Goal: Transaction & Acquisition: Purchase product/service

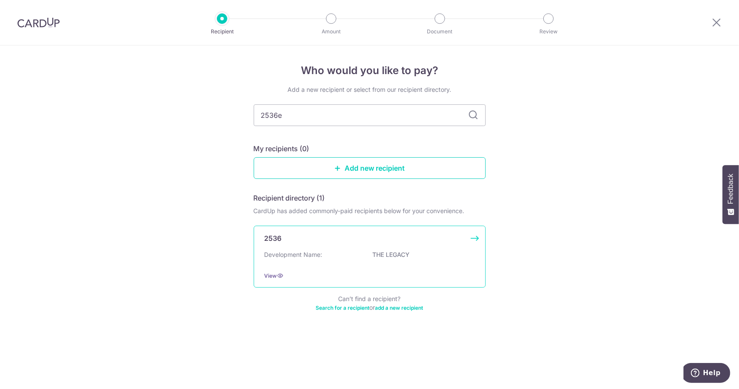
type input "2536e"
click at [328, 234] on div "2536" at bounding box center [365, 238] width 200 height 10
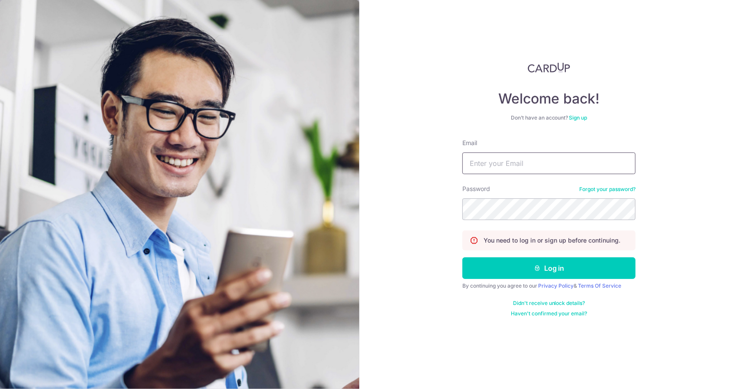
click at [501, 168] on input "Email" at bounding box center [548, 163] width 173 height 22
click at [509, 156] on input "Email" at bounding box center [548, 163] width 173 height 22
type input "sabianlim94@gmail.com"
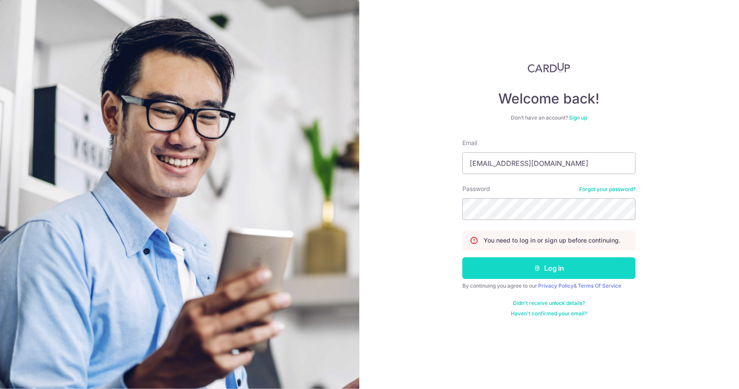
click at [536, 269] on icon "submit" at bounding box center [537, 268] width 7 height 7
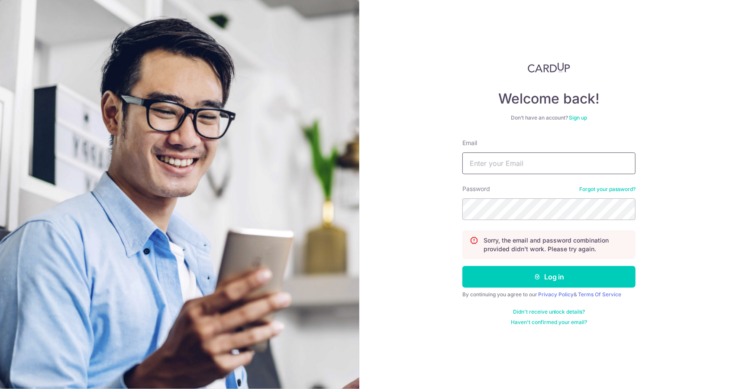
click at [530, 163] on input "Email" at bounding box center [548, 163] width 173 height 22
type input "sabianlim94@gmail.com"
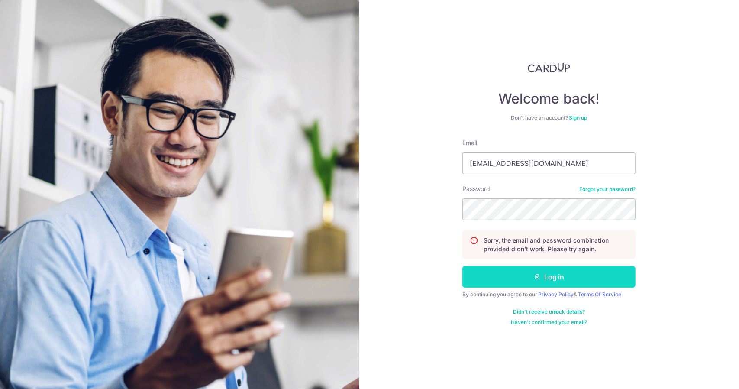
click at [569, 277] on button "Log in" at bounding box center [548, 277] width 173 height 22
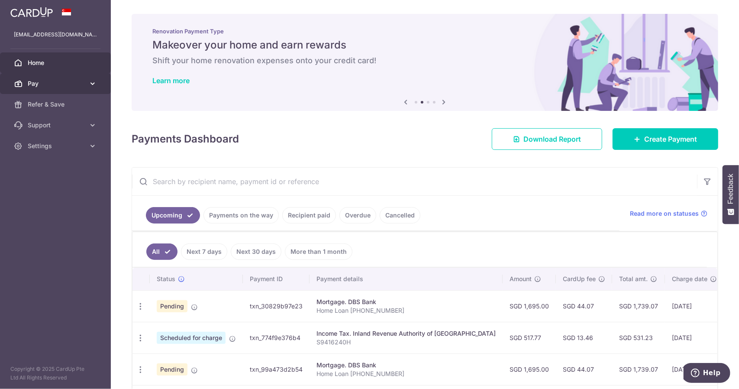
click at [68, 76] on link "Pay" at bounding box center [55, 83] width 111 height 21
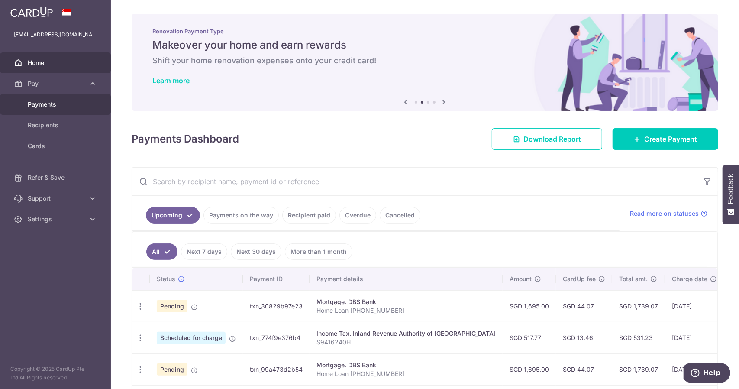
click at [65, 103] on span "Payments" at bounding box center [56, 104] width 57 height 9
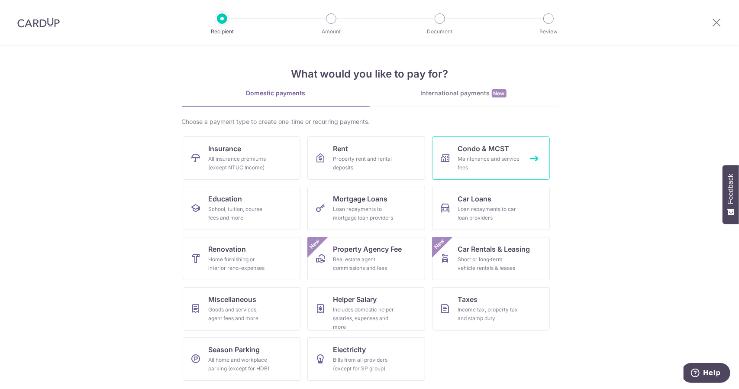
click at [483, 150] on span "Condo & MCST" at bounding box center [484, 148] width 52 height 10
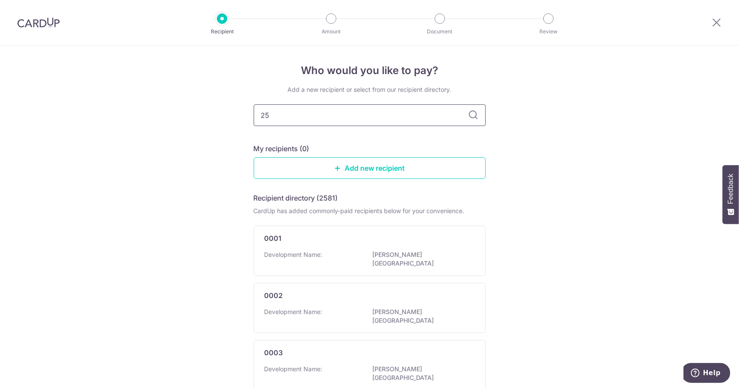
type input "253"
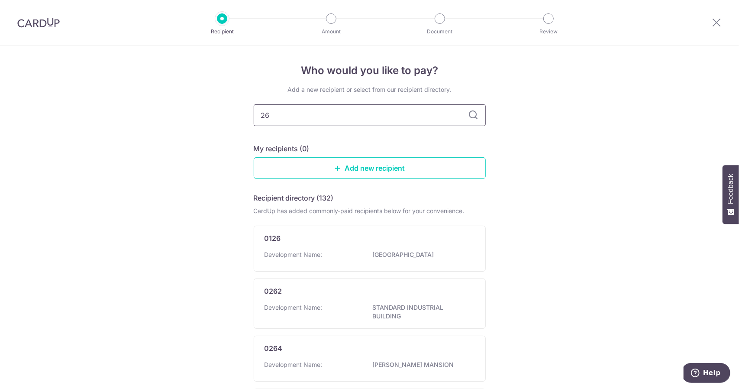
type input "2"
type input "2536"
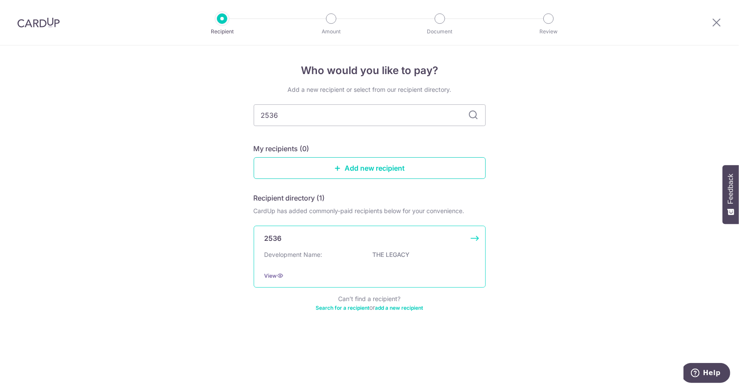
click at [346, 254] on div "Development Name: THE LEGACY" at bounding box center [370, 257] width 210 height 14
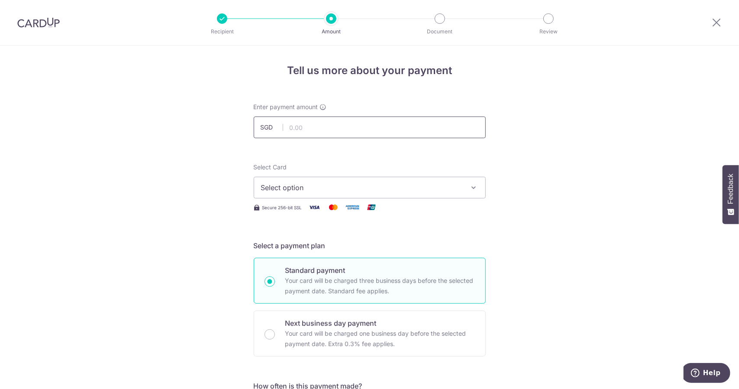
click at [328, 121] on input "text" at bounding box center [370, 127] width 232 height 22
type input "1,440.00"
click at [342, 198] on button "Select option" at bounding box center [370, 188] width 232 height 22
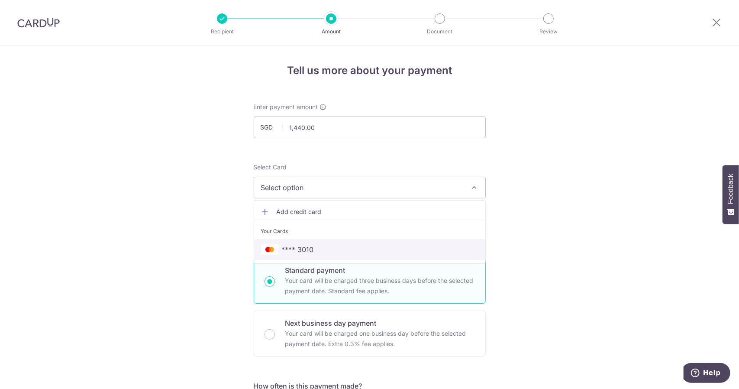
click at [334, 252] on span "**** 3010" at bounding box center [369, 249] width 217 height 10
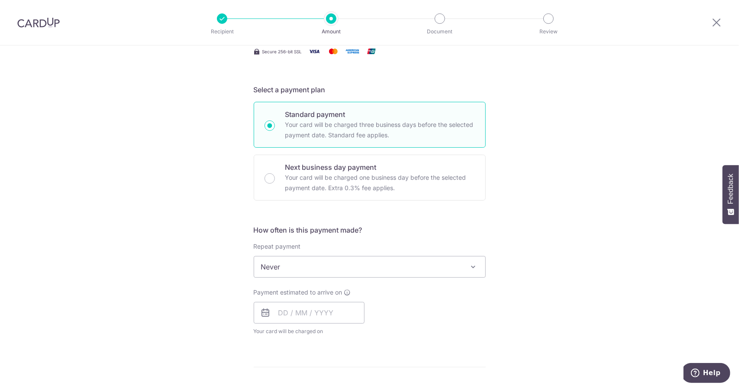
scroll to position [173, 0]
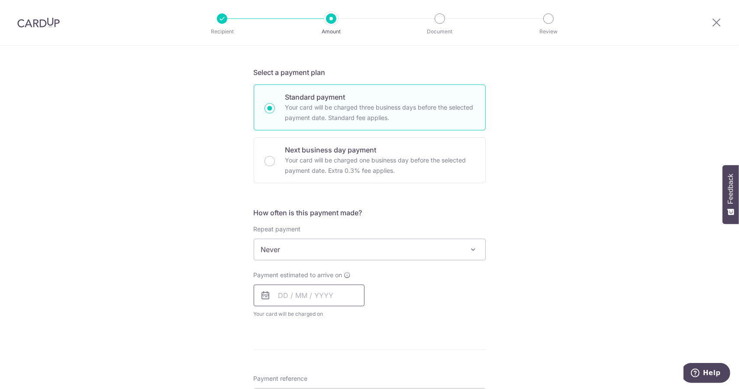
click at [313, 290] on input "text" at bounding box center [309, 295] width 111 height 22
click at [557, 266] on div "Tell us more about your payment Enter payment amount SGD 1,440.00 1440.00 Selec…" at bounding box center [369, 263] width 739 height 783
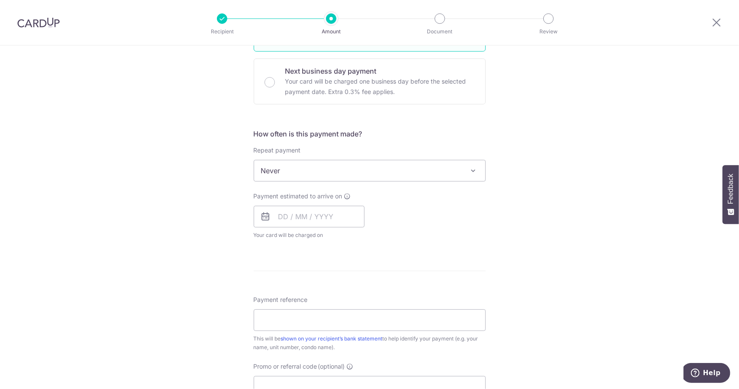
scroll to position [260, 0]
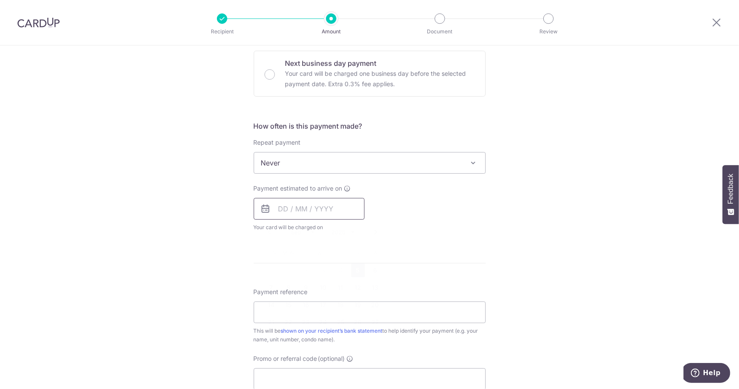
click at [342, 206] on input "text" at bounding box center [309, 209] width 111 height 22
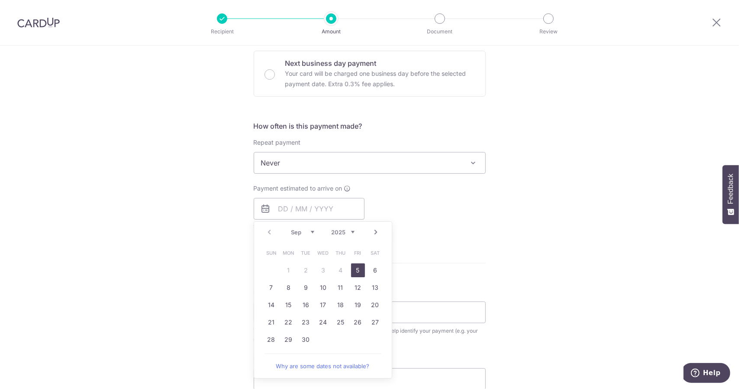
click at [361, 271] on link "5" at bounding box center [358, 270] width 14 height 14
type input "05/09/2025"
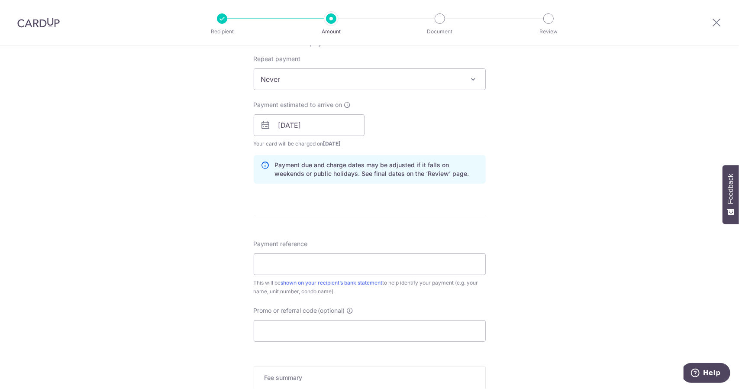
scroll to position [346, 0]
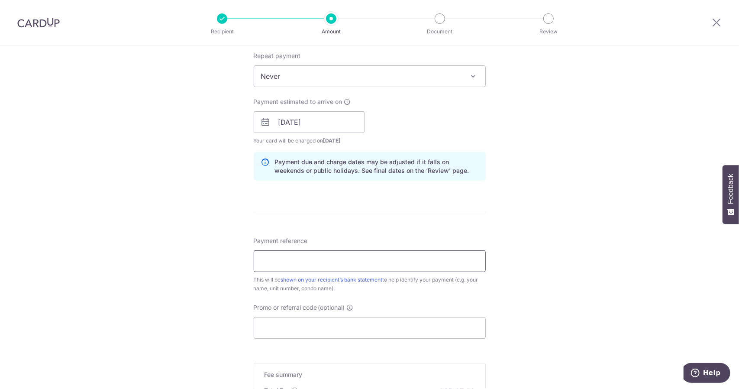
click at [400, 263] on input "Payment reference" at bounding box center [370, 261] width 232 height 22
type input "03-02"
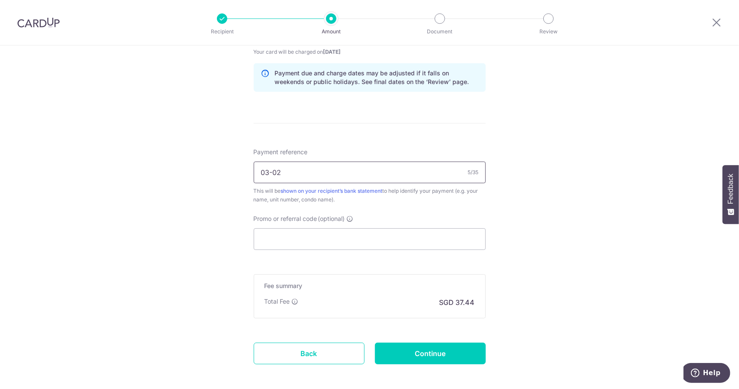
scroll to position [473, 0]
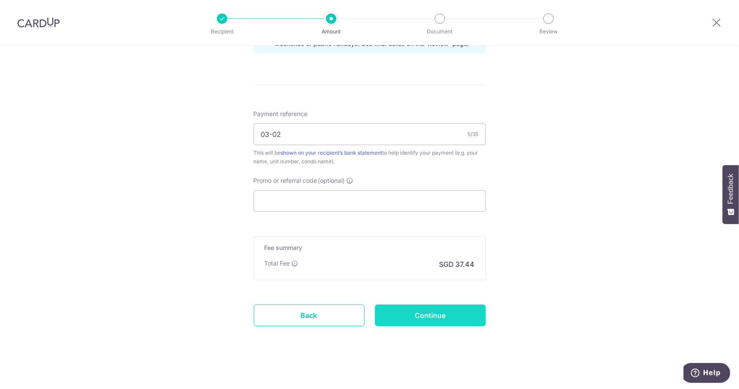
click at [426, 318] on input "Continue" at bounding box center [430, 315] width 111 height 22
type input "Create Schedule"
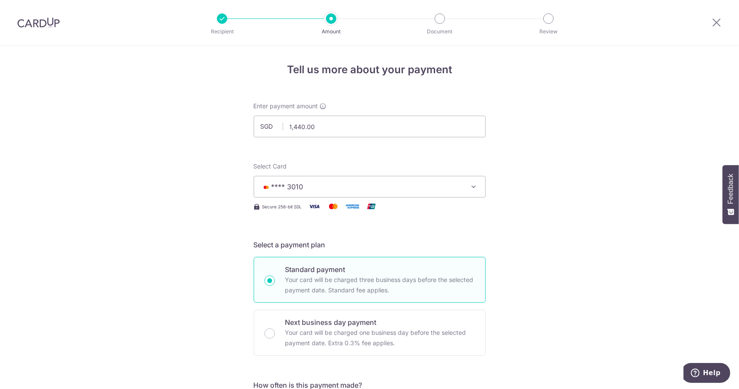
scroll to position [0, 0]
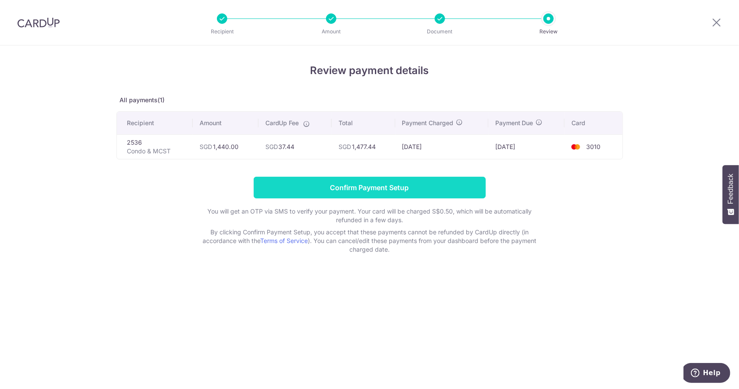
click at [361, 194] on input "Confirm Payment Setup" at bounding box center [370, 188] width 232 height 22
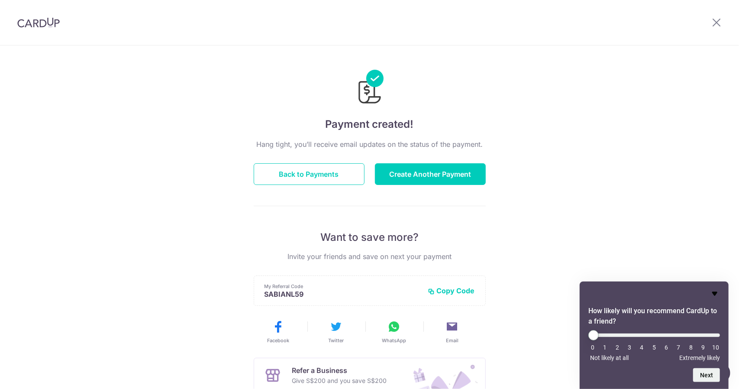
click at [720, 288] on icon "Hide survey" at bounding box center [715, 293] width 10 height 10
